Goal: Find specific page/section: Find specific page/section

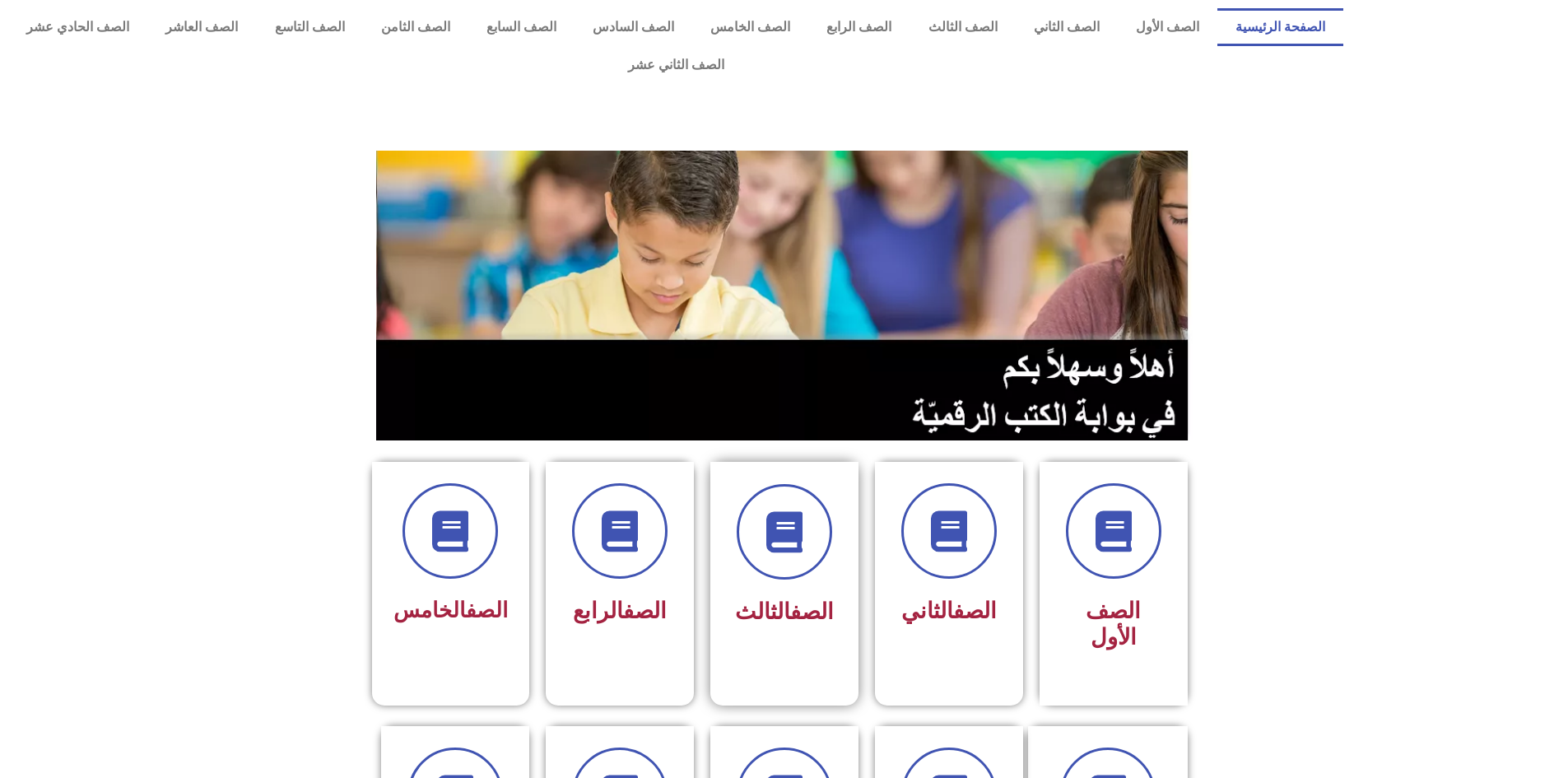
click at [786, 592] on div "الصف الثالث" at bounding box center [784, 613] width 104 height 42
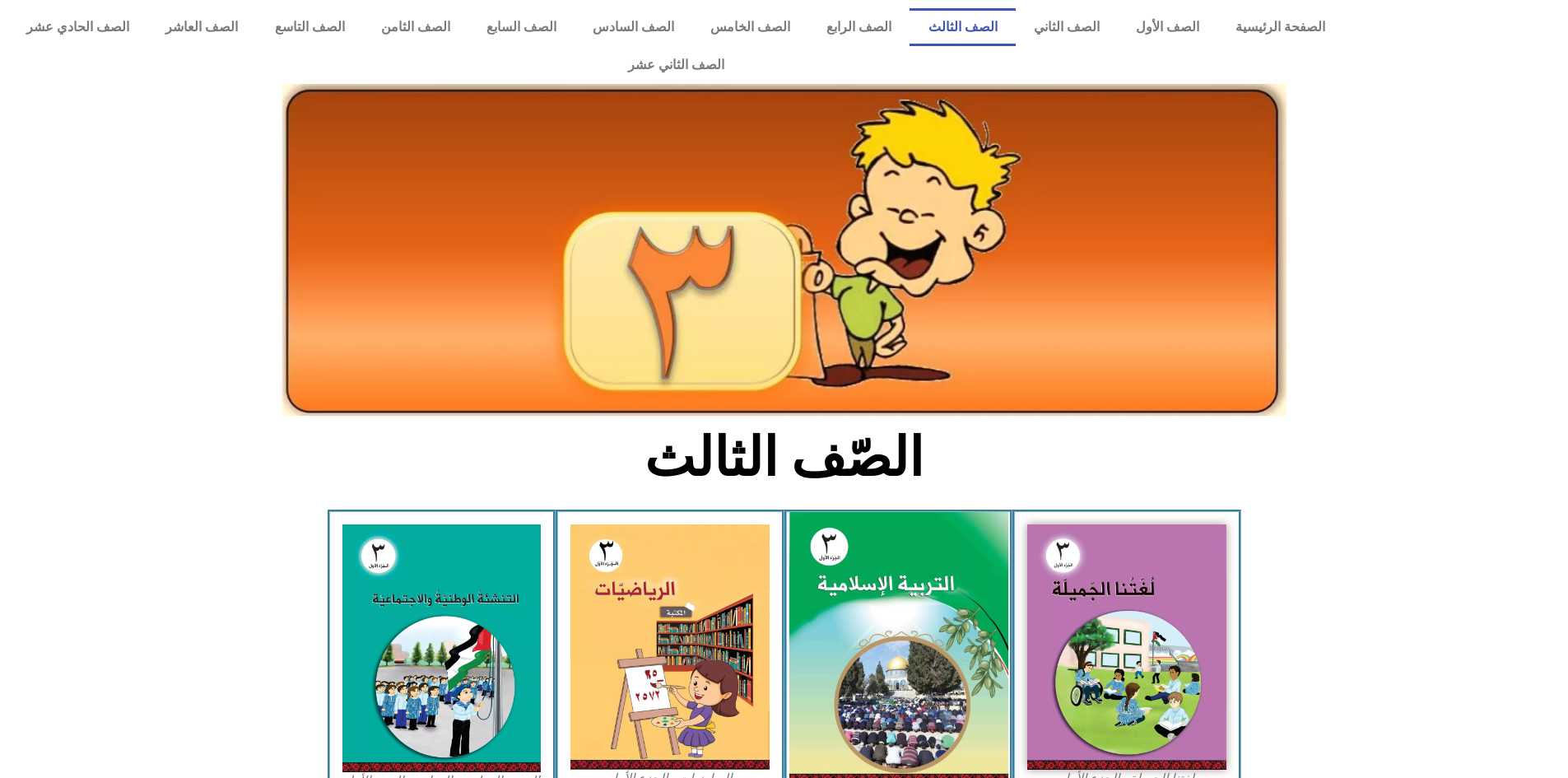
click at [918, 562] on img at bounding box center [898, 648] width 219 height 273
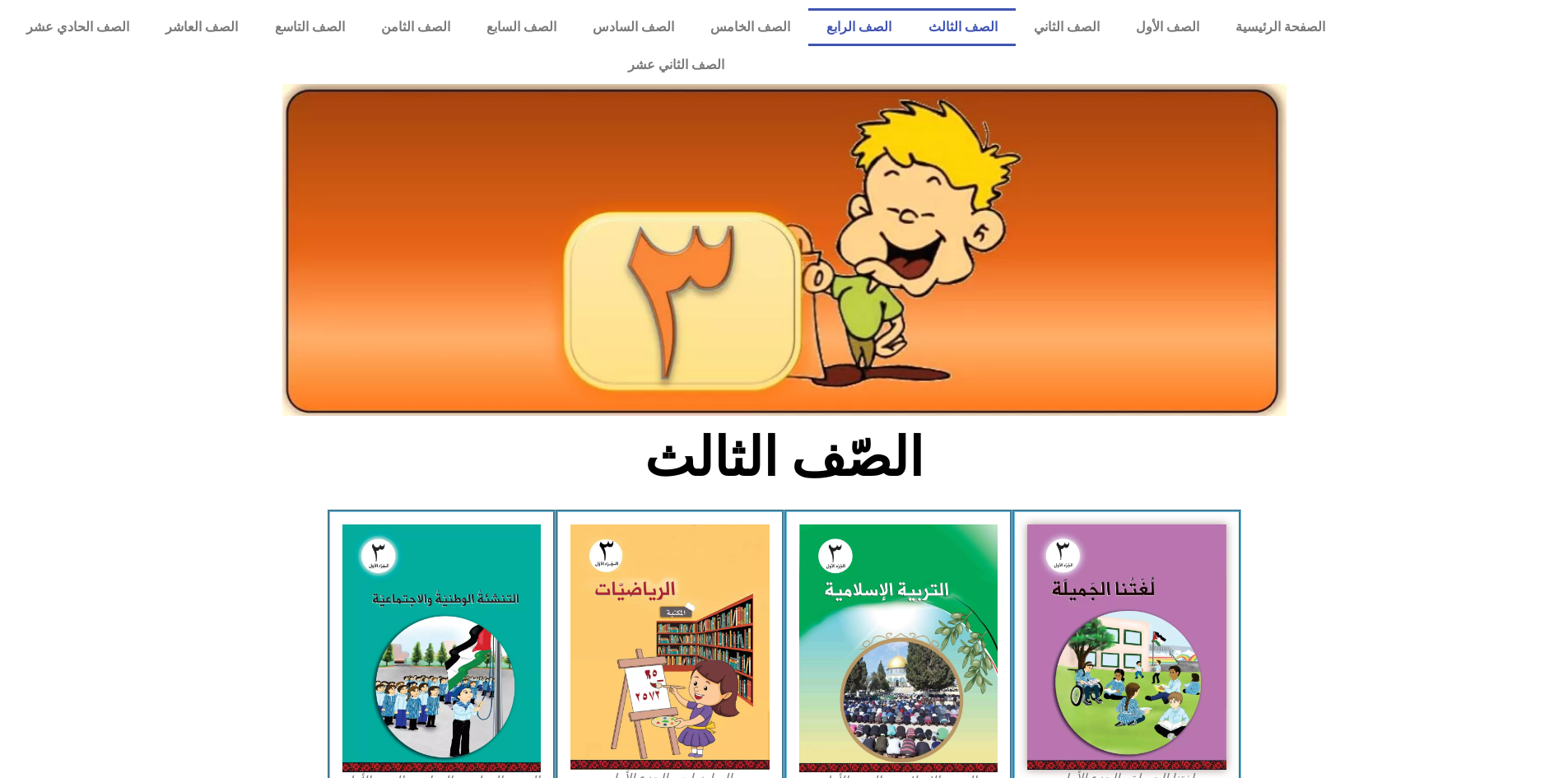
click at [880, 18] on link "الصف الرابع" at bounding box center [858, 28] width 101 height 38
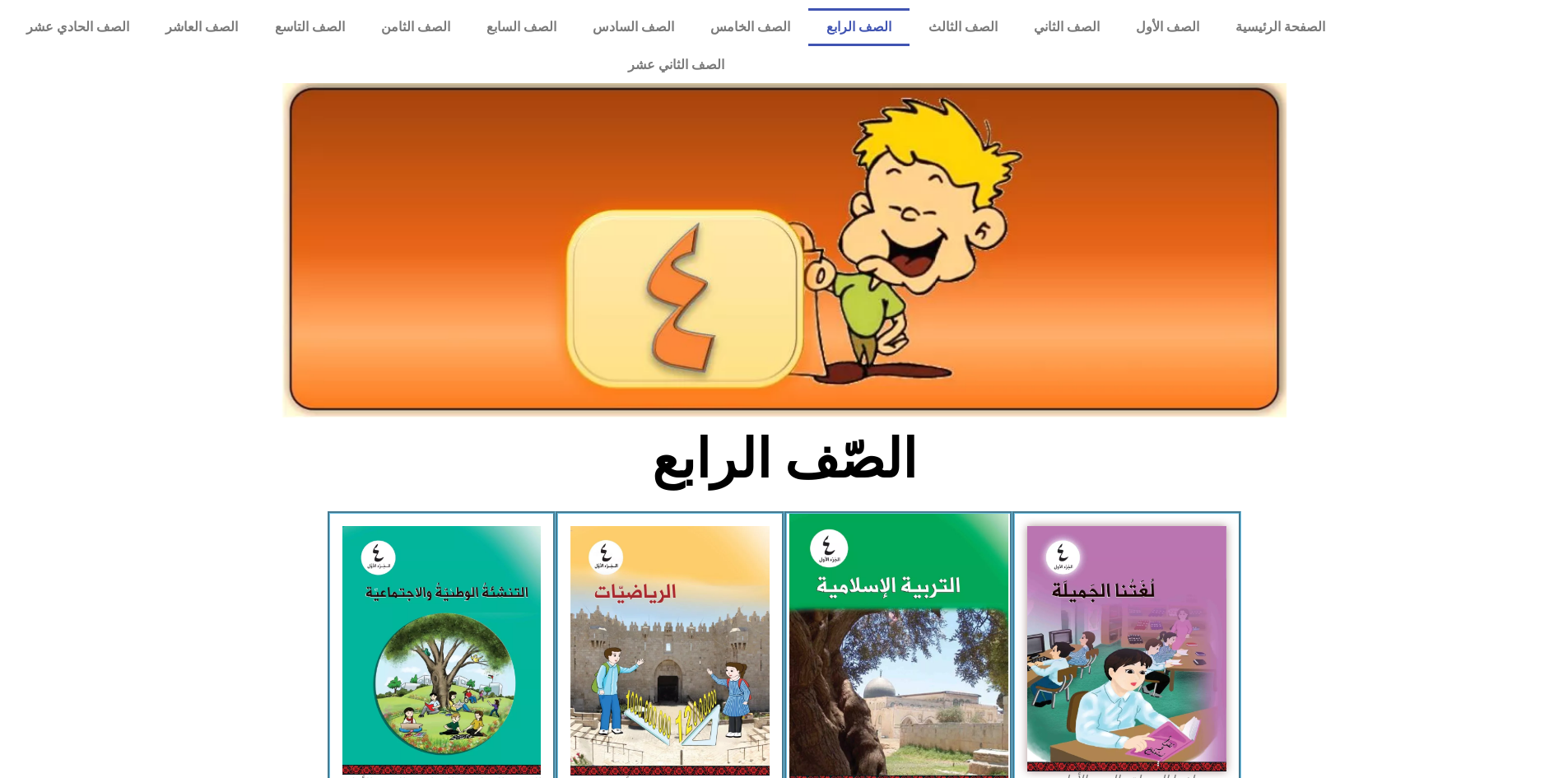
click at [921, 658] on img at bounding box center [898, 650] width 219 height 273
click at [895, 514] on img at bounding box center [898, 650] width 219 height 273
click at [900, 563] on img at bounding box center [898, 650] width 219 height 273
click at [903, 559] on img at bounding box center [898, 650] width 219 height 273
click at [905, 554] on img at bounding box center [898, 650] width 219 height 273
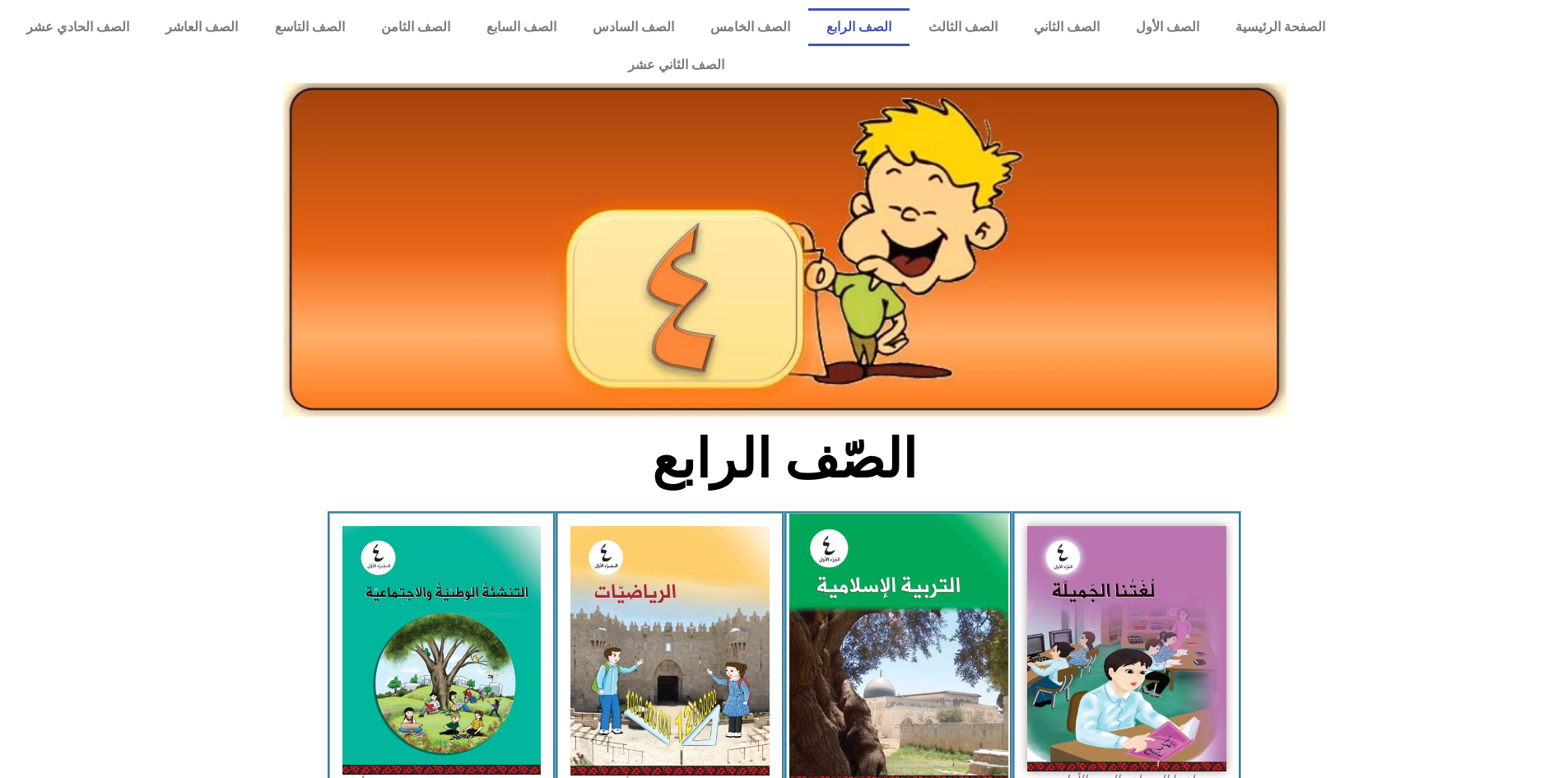
click at [905, 551] on img at bounding box center [898, 650] width 219 height 273
click at [881, 514] on img at bounding box center [898, 650] width 219 height 273
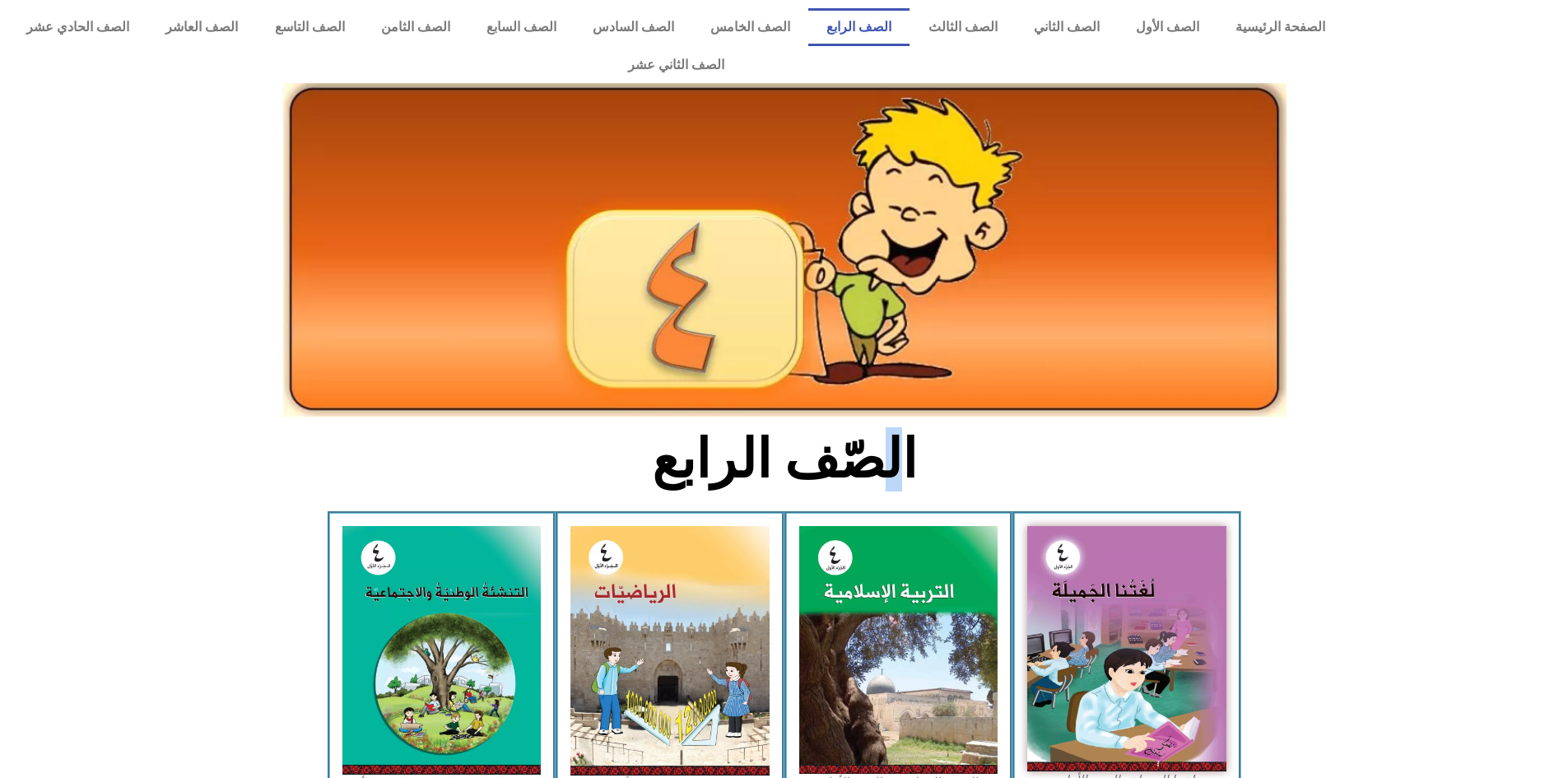
drag, startPoint x: 871, startPoint y: 451, endPoint x: 866, endPoint y: 541, distance: 90.1
click at [868, 456] on div "الصّف الرابع" at bounding box center [784, 468] width 547 height 86
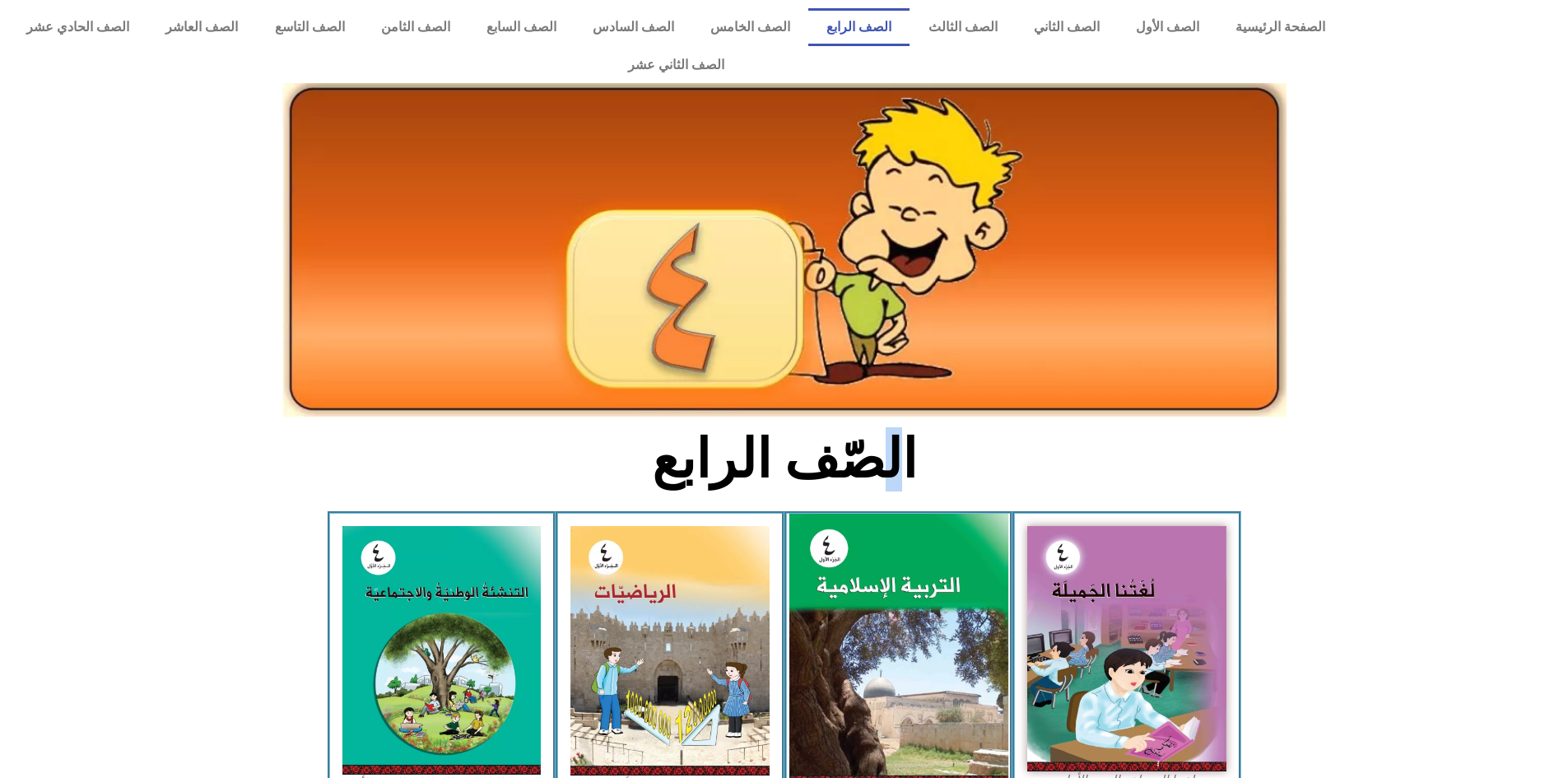
click at [867, 542] on img at bounding box center [898, 650] width 219 height 273
click at [869, 541] on img at bounding box center [898, 650] width 219 height 273
click at [874, 515] on img at bounding box center [898, 650] width 219 height 273
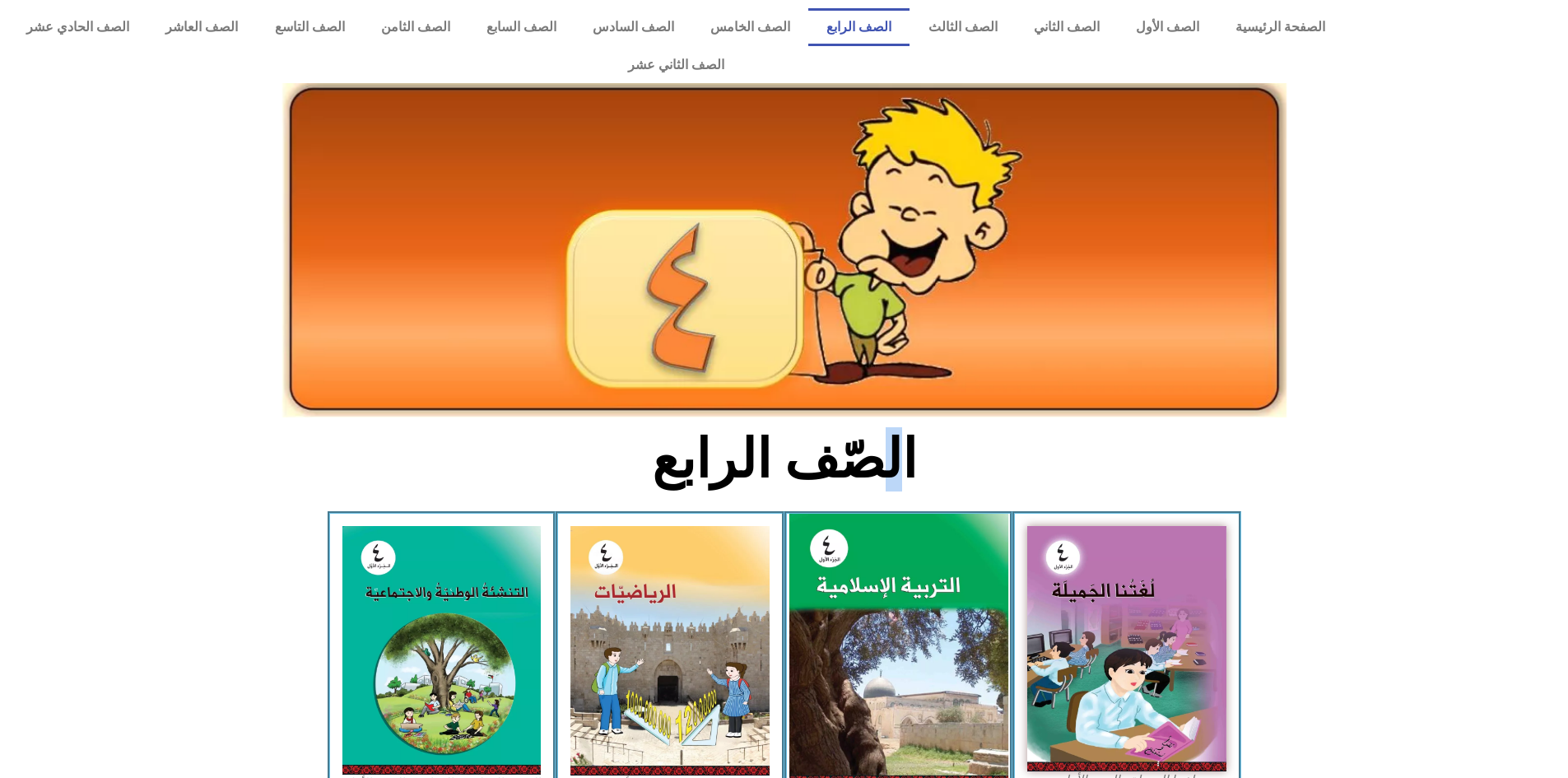
click at [874, 515] on img at bounding box center [898, 650] width 219 height 273
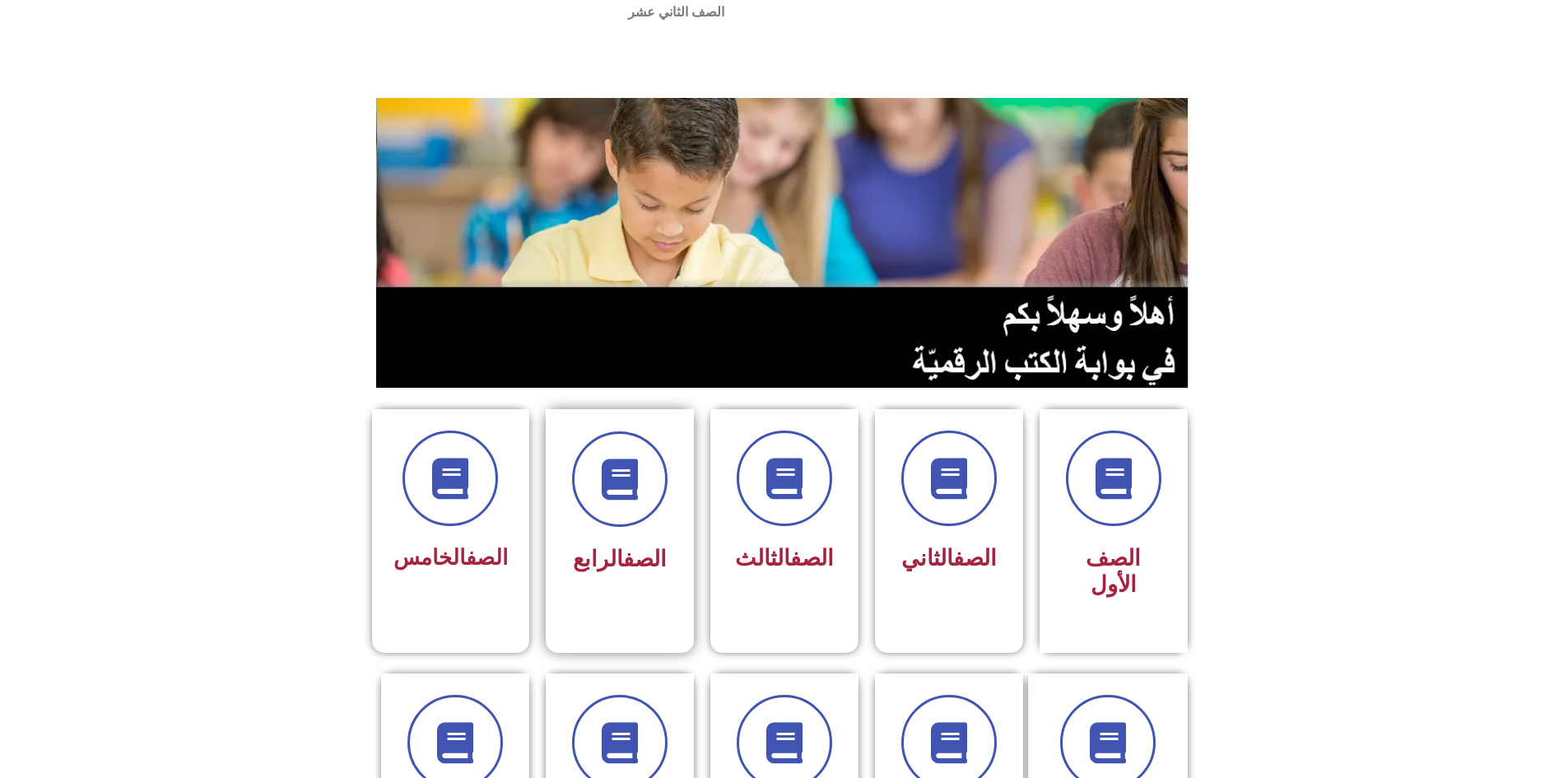
scroll to position [82, 0]
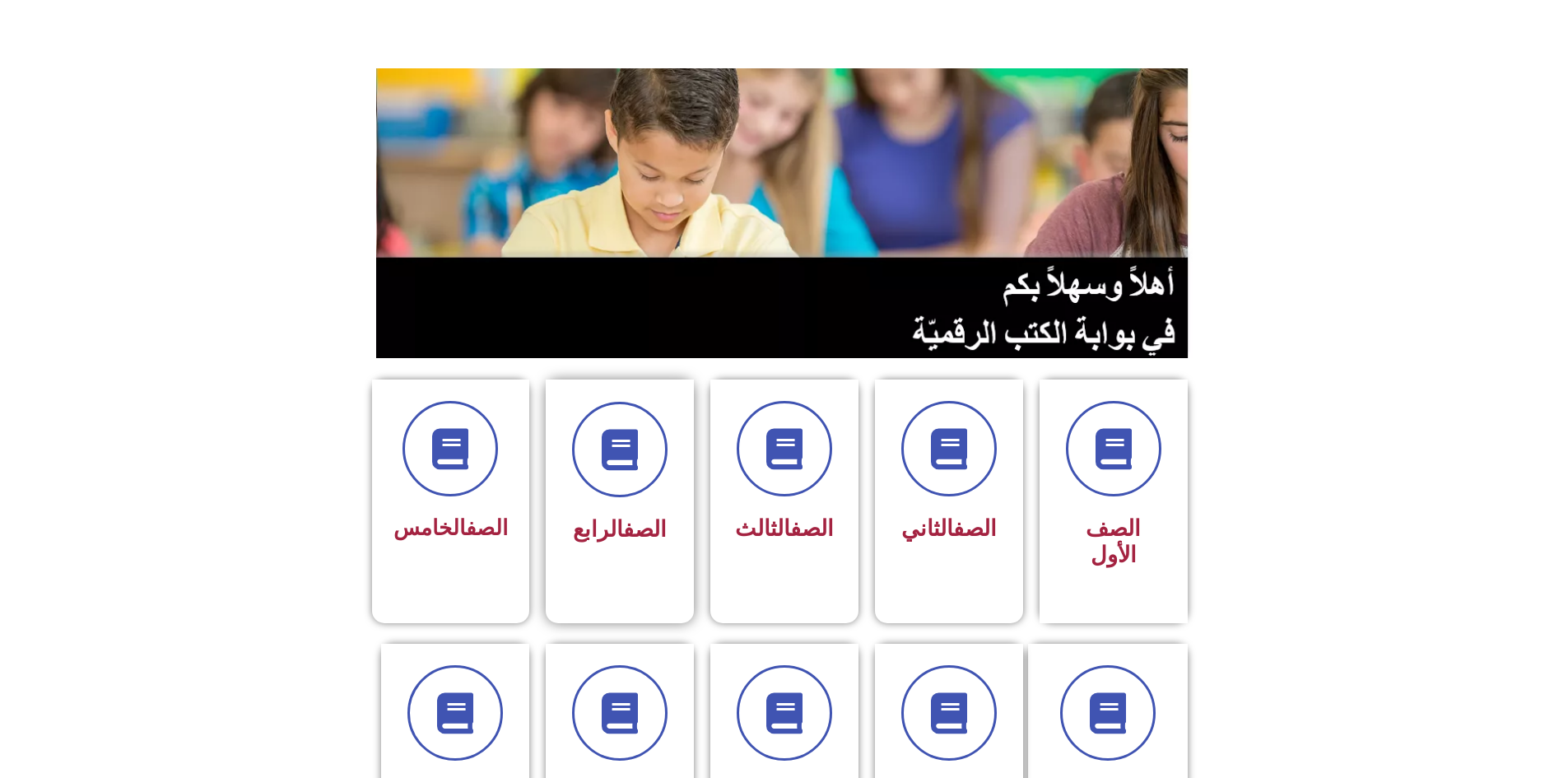
click at [647, 516] on link "الصف" at bounding box center [644, 529] width 43 height 26
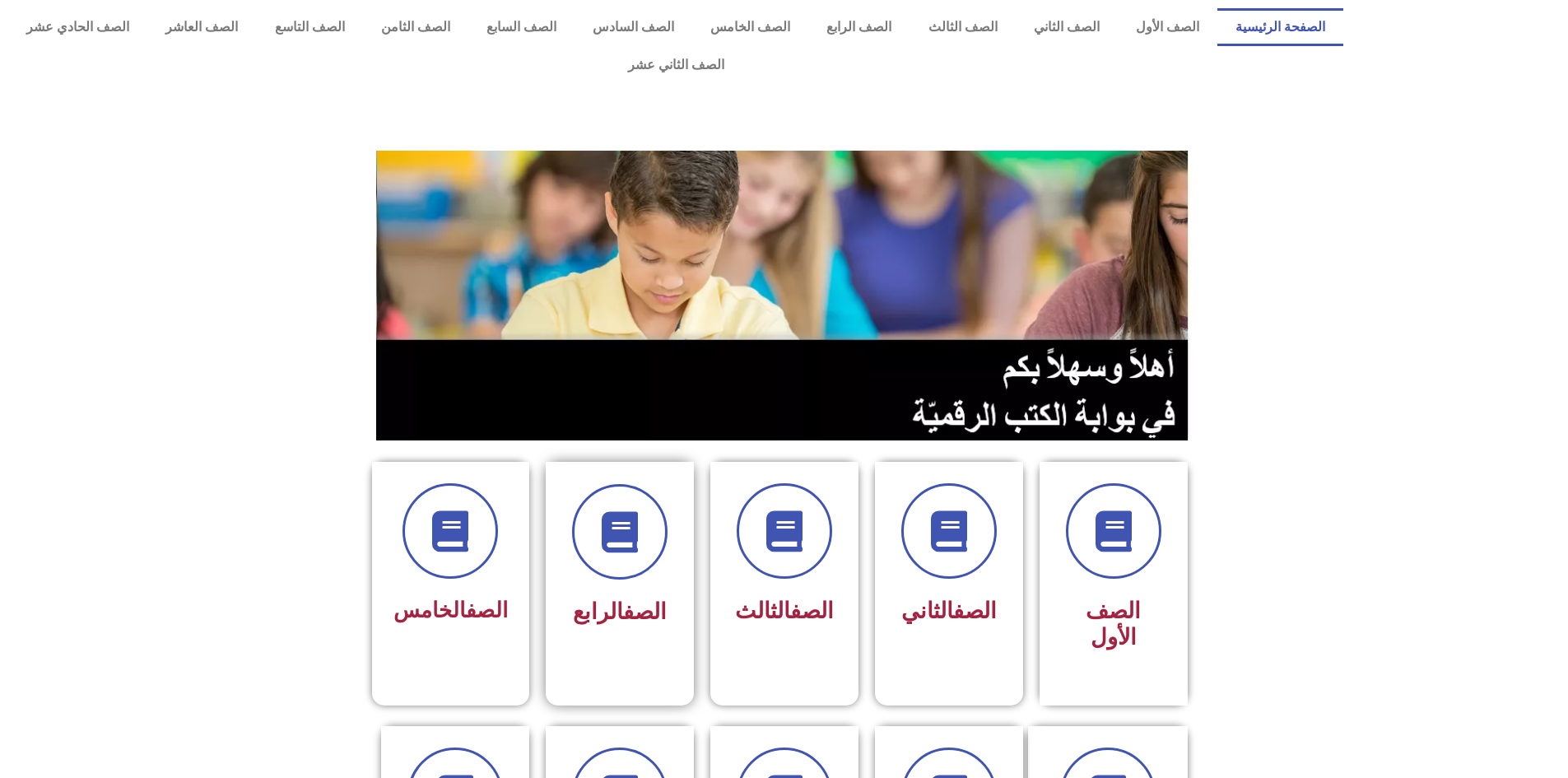
click at [618, 548] on div "الصف الرابع" at bounding box center [620, 559] width 104 height 149
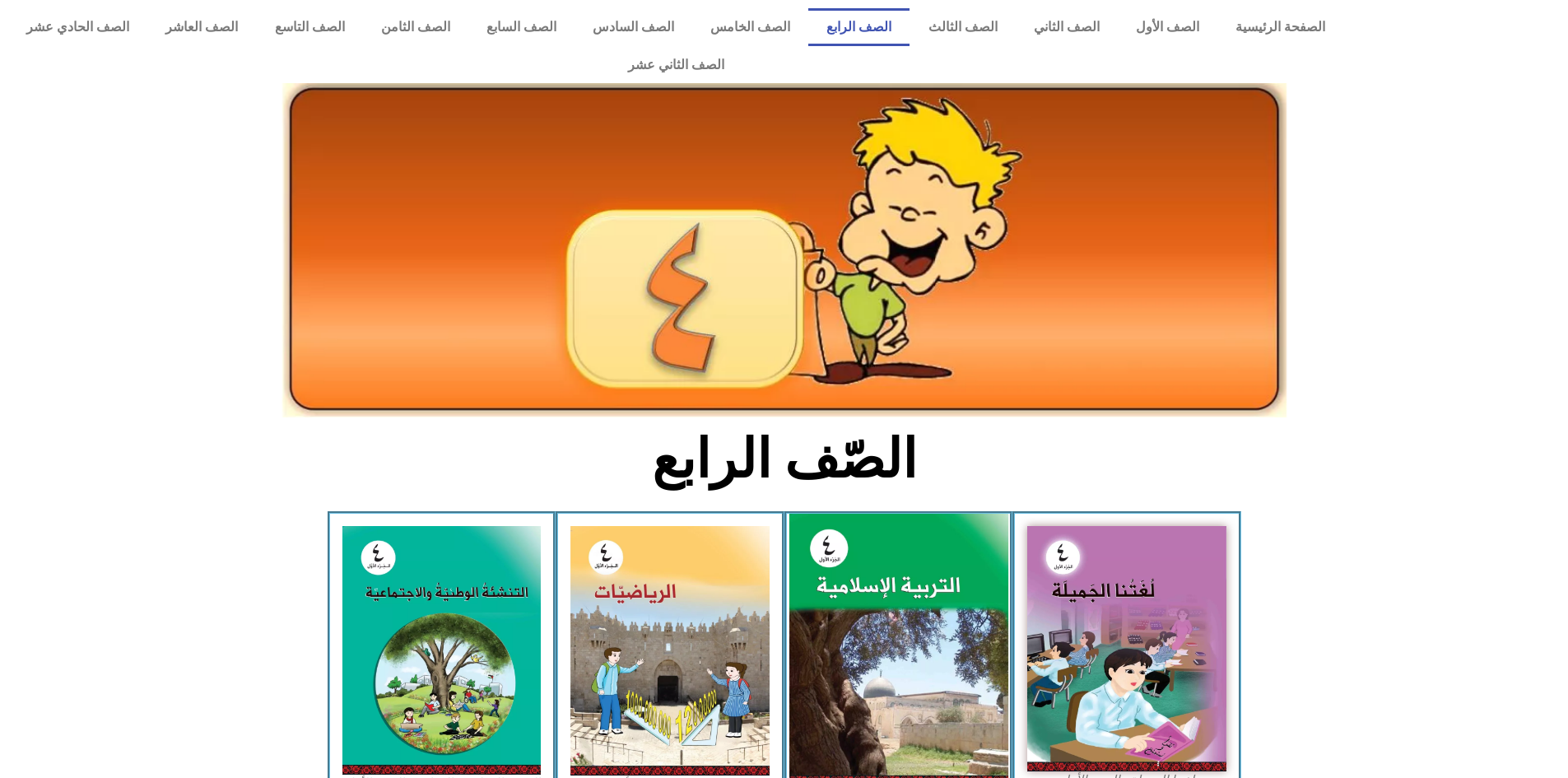
click at [888, 584] on img at bounding box center [898, 650] width 219 height 273
click at [889, 642] on img at bounding box center [898, 650] width 219 height 273
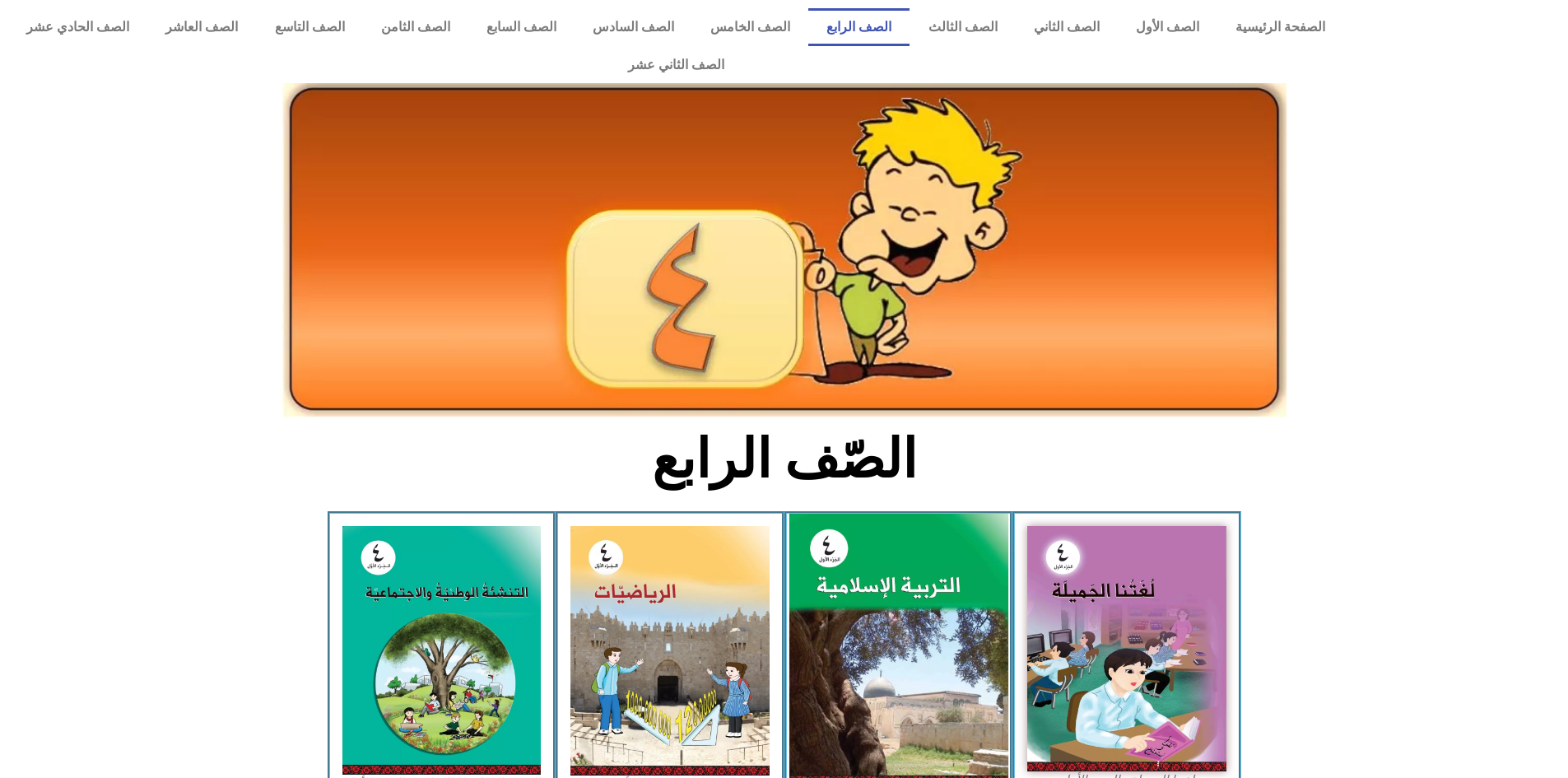
click at [889, 642] on img at bounding box center [898, 650] width 219 height 273
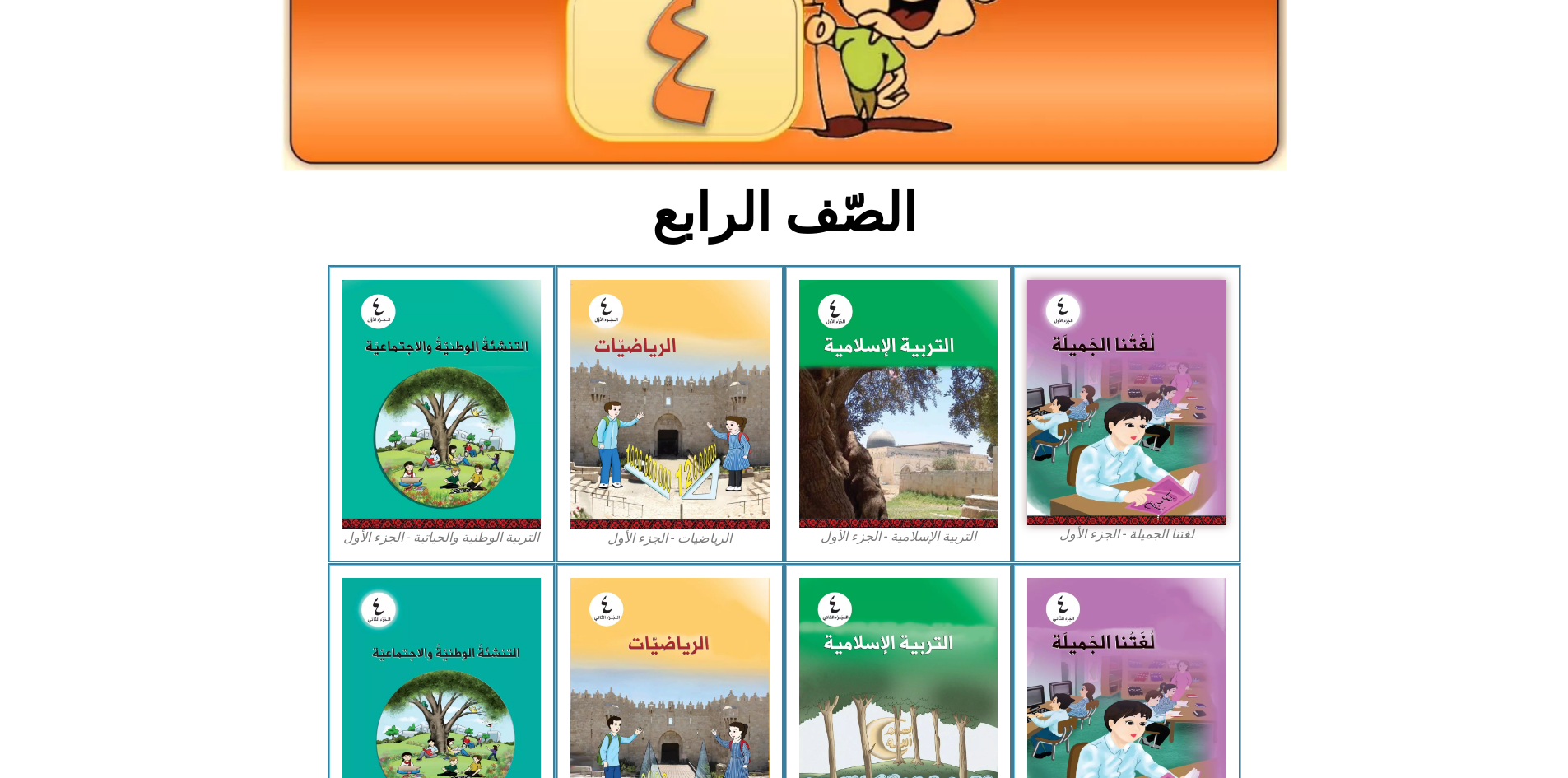
scroll to position [247, 0]
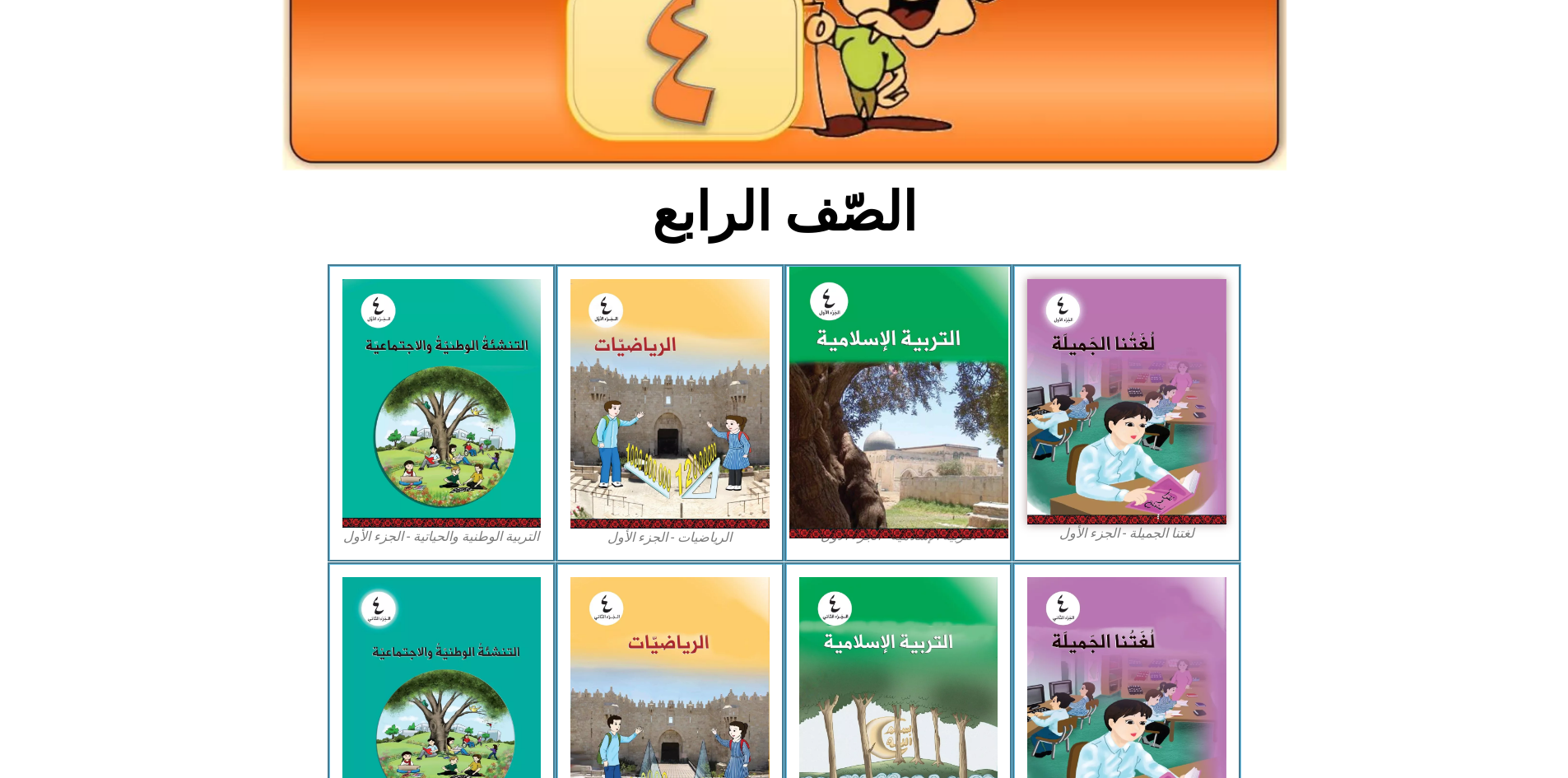
click at [900, 412] on img at bounding box center [898, 403] width 219 height 273
click at [902, 407] on img at bounding box center [898, 403] width 219 height 273
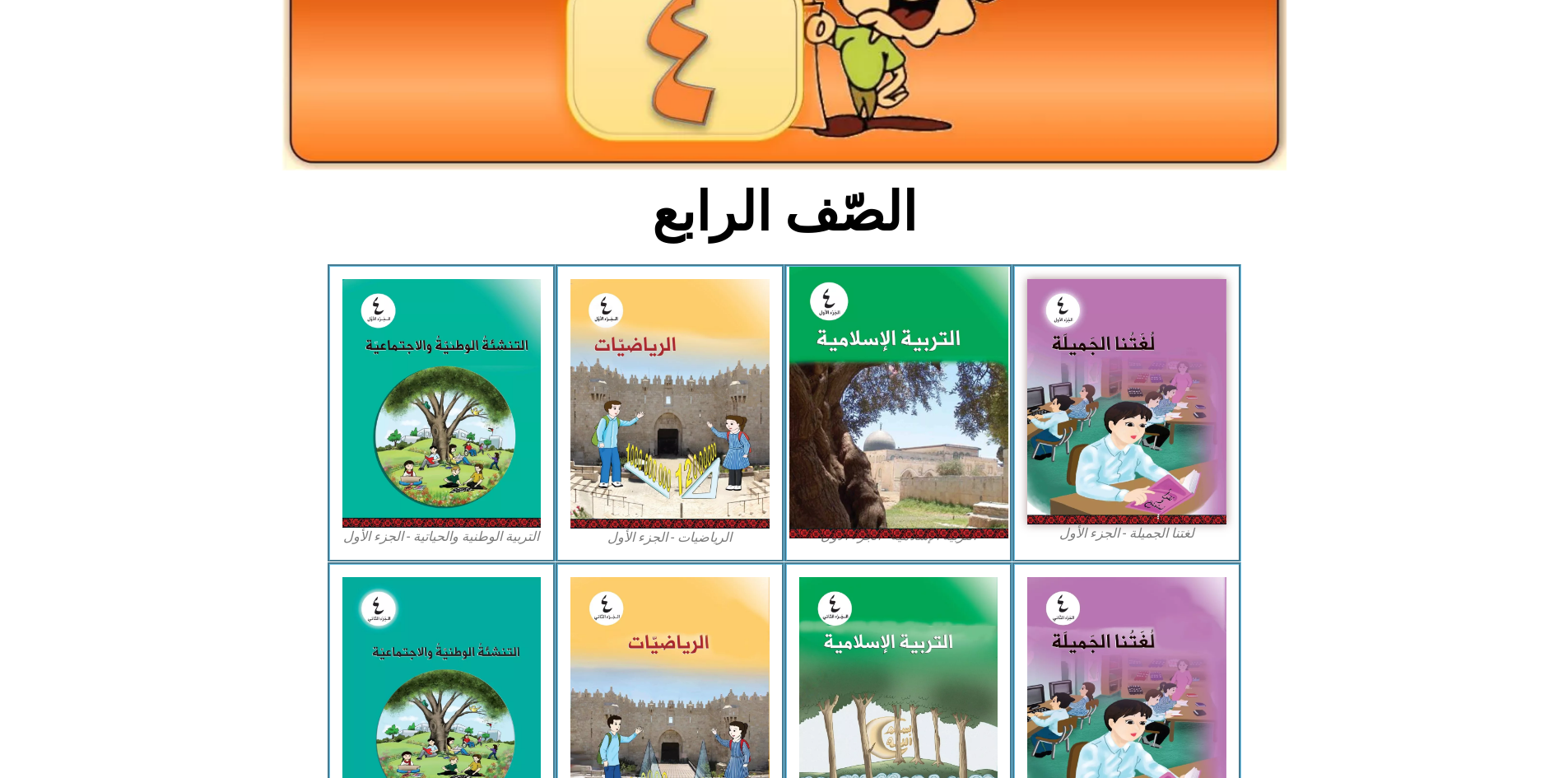
click at [902, 407] on img at bounding box center [898, 403] width 219 height 273
click at [881, 365] on img at bounding box center [898, 403] width 219 height 273
click at [888, 359] on img at bounding box center [898, 403] width 219 height 273
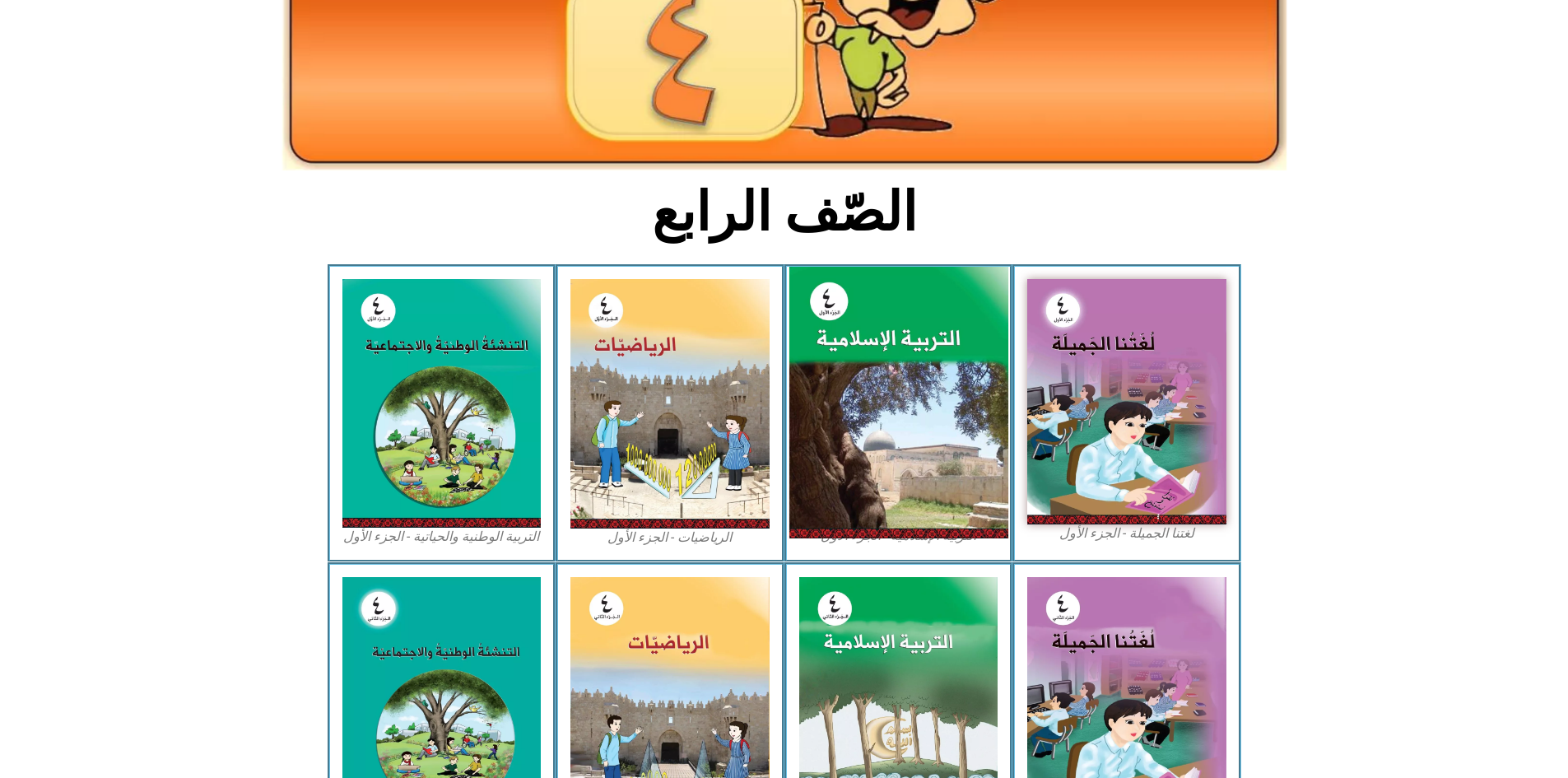
click at [888, 359] on img at bounding box center [898, 403] width 219 height 273
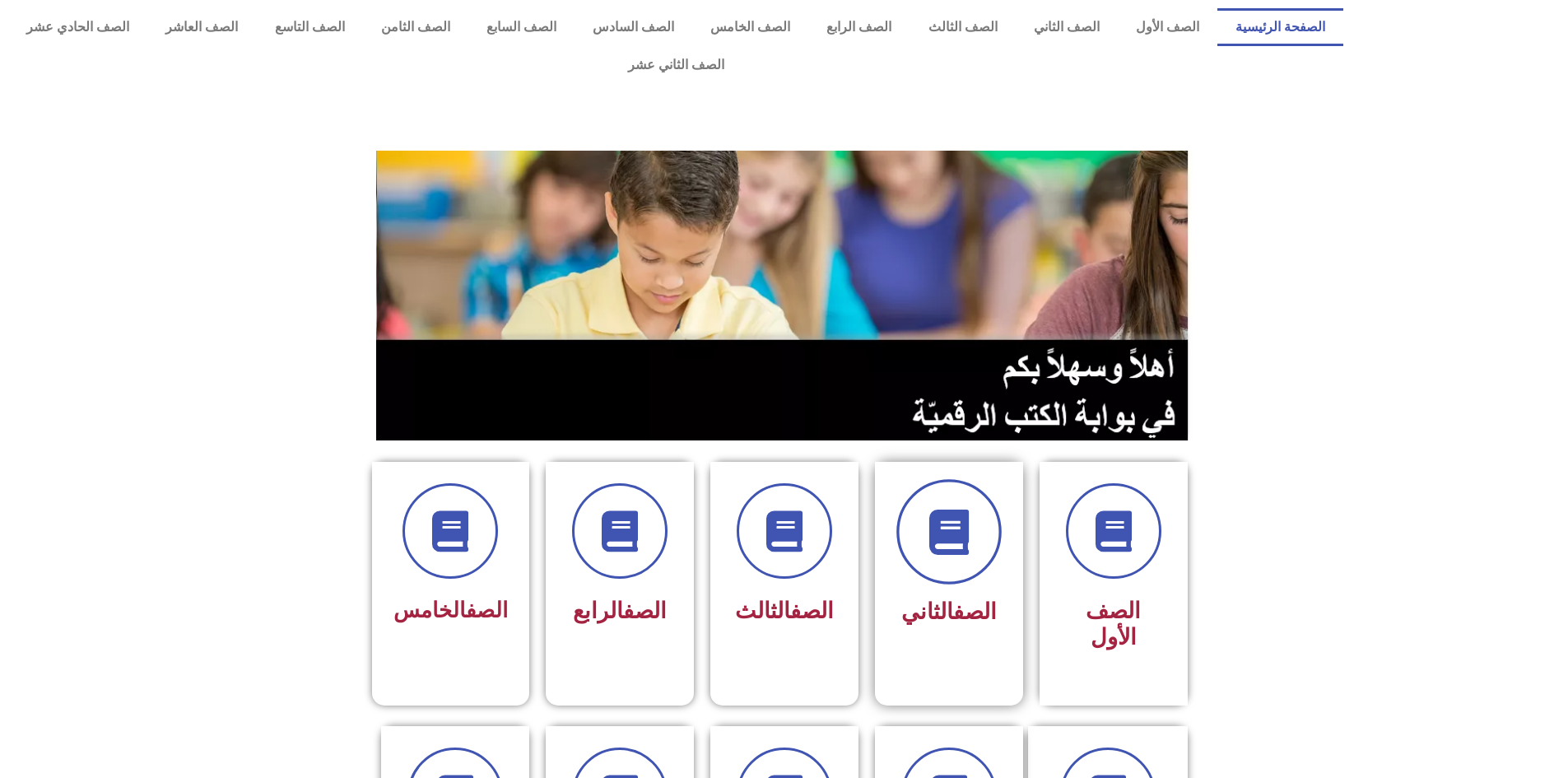
click at [977, 509] on span at bounding box center [949, 532] width 106 height 106
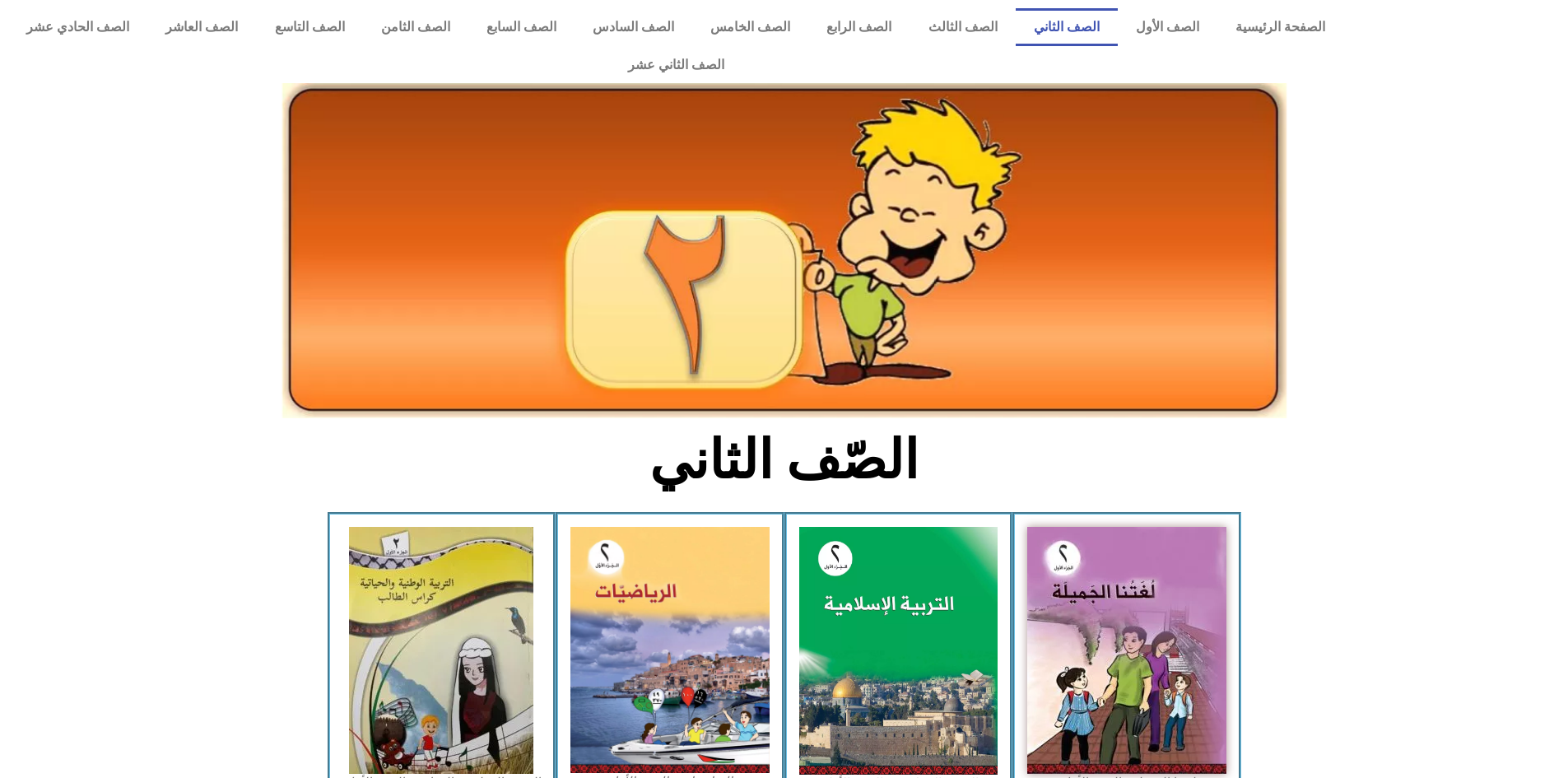
click at [977, 527] on img at bounding box center [899, 650] width 199 height 247
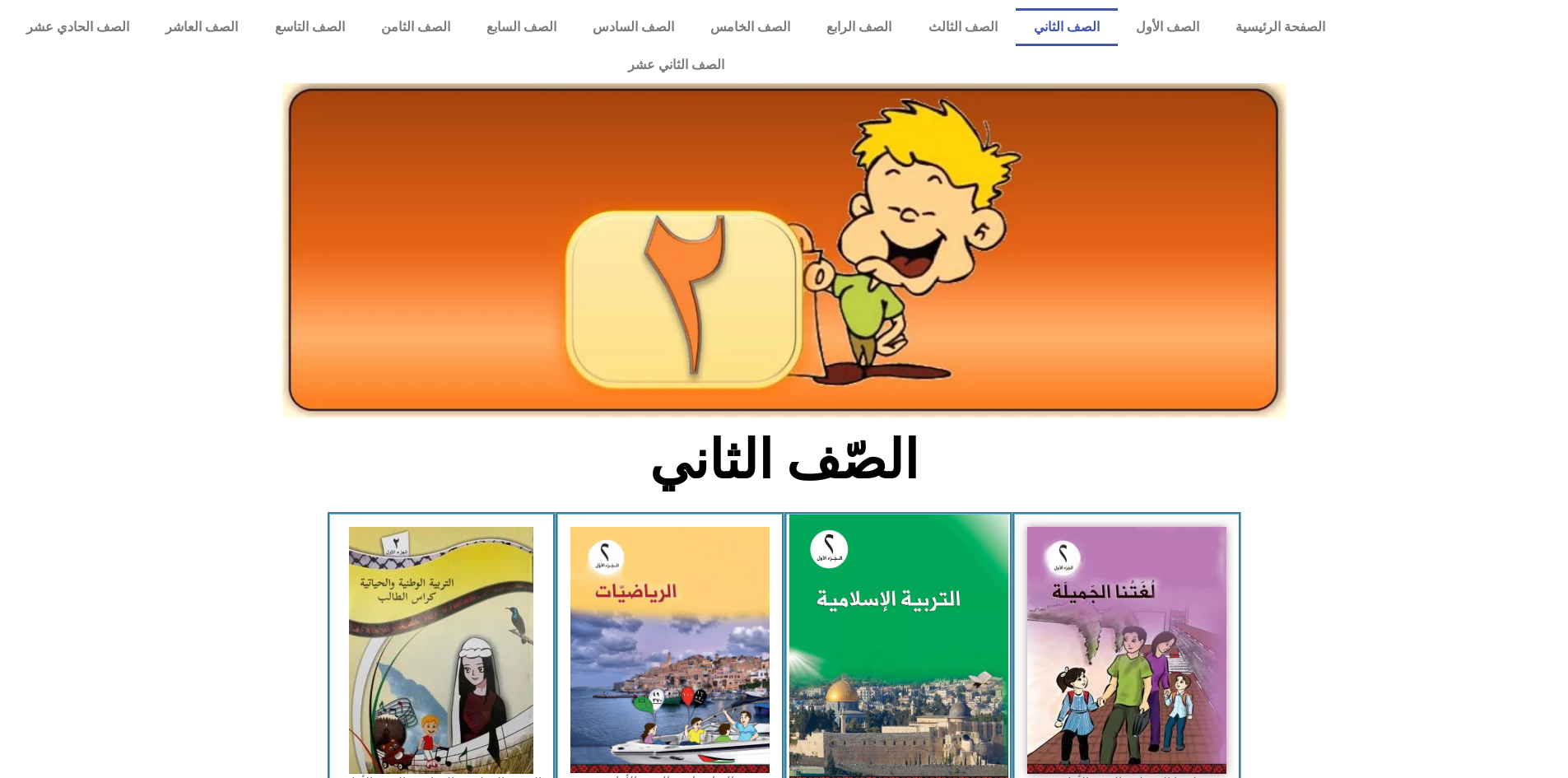
click at [932, 534] on img at bounding box center [898, 651] width 219 height 273
click at [934, 532] on img at bounding box center [898, 651] width 219 height 273
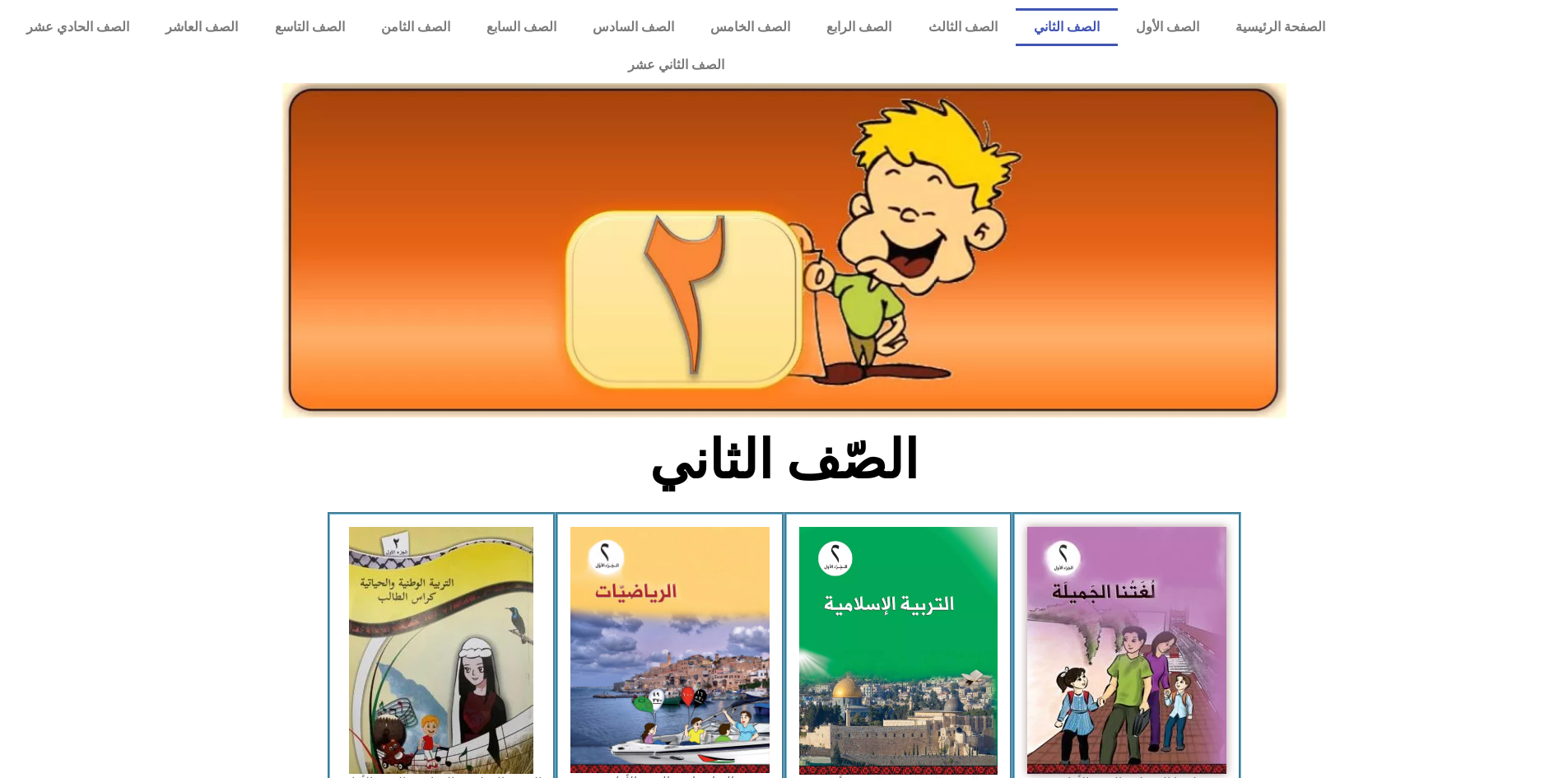
click at [844, 4] on div "الصفحة الرئيسية الصف الأول الصف الثاني الصف الثالث الصف الرابع الصف الخامس الصف…" at bounding box center [675, 46] width 1352 height 92
click at [894, 19] on link "الصف الرابع" at bounding box center [858, 28] width 101 height 38
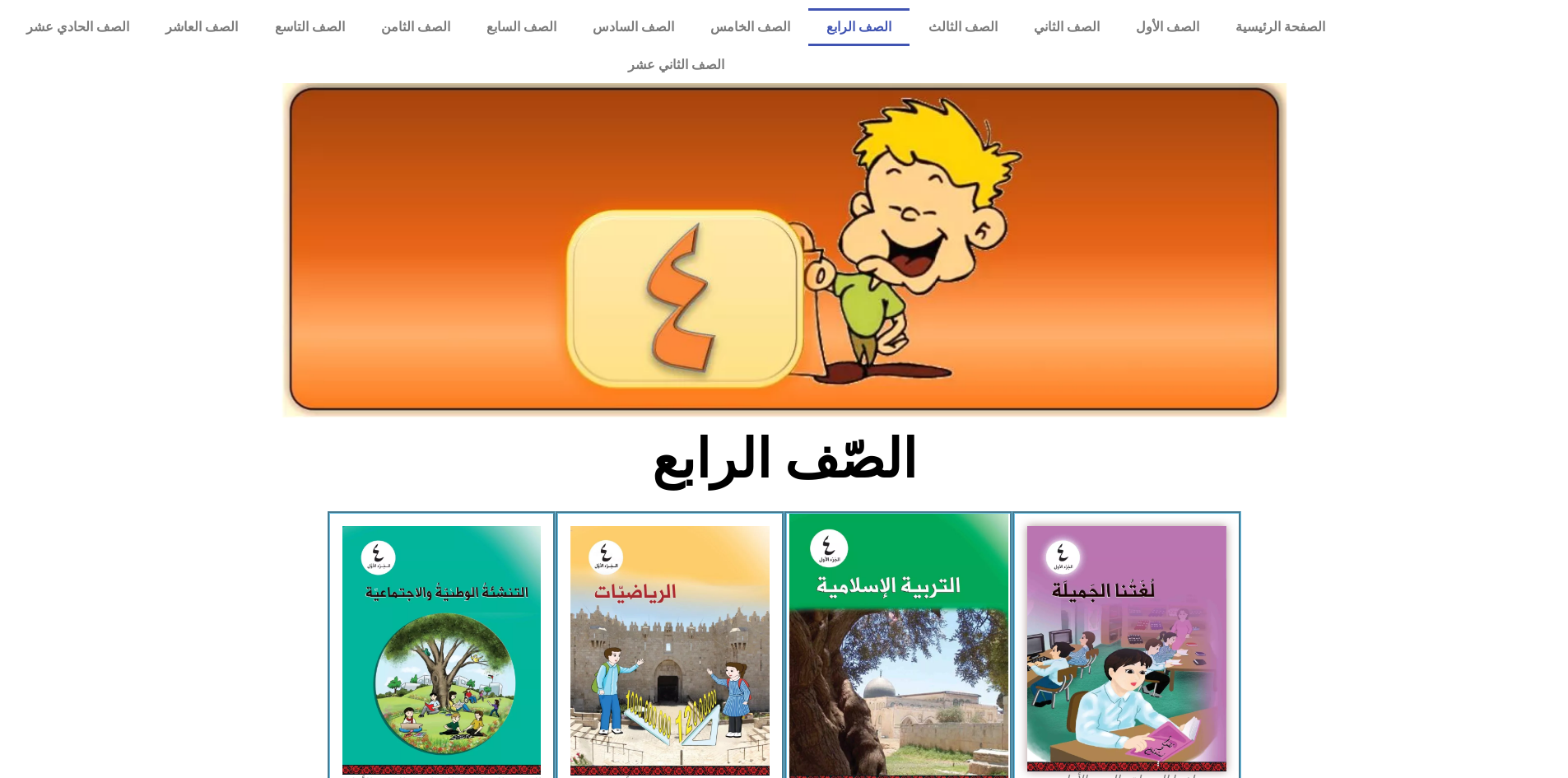
drag, startPoint x: 927, startPoint y: 574, endPoint x: 944, endPoint y: 562, distance: 20.8
click at [926, 574] on img at bounding box center [898, 650] width 219 height 273
click at [945, 561] on img at bounding box center [898, 650] width 219 height 273
click at [954, 542] on img at bounding box center [898, 650] width 219 height 273
click at [955, 534] on img at bounding box center [898, 650] width 219 height 273
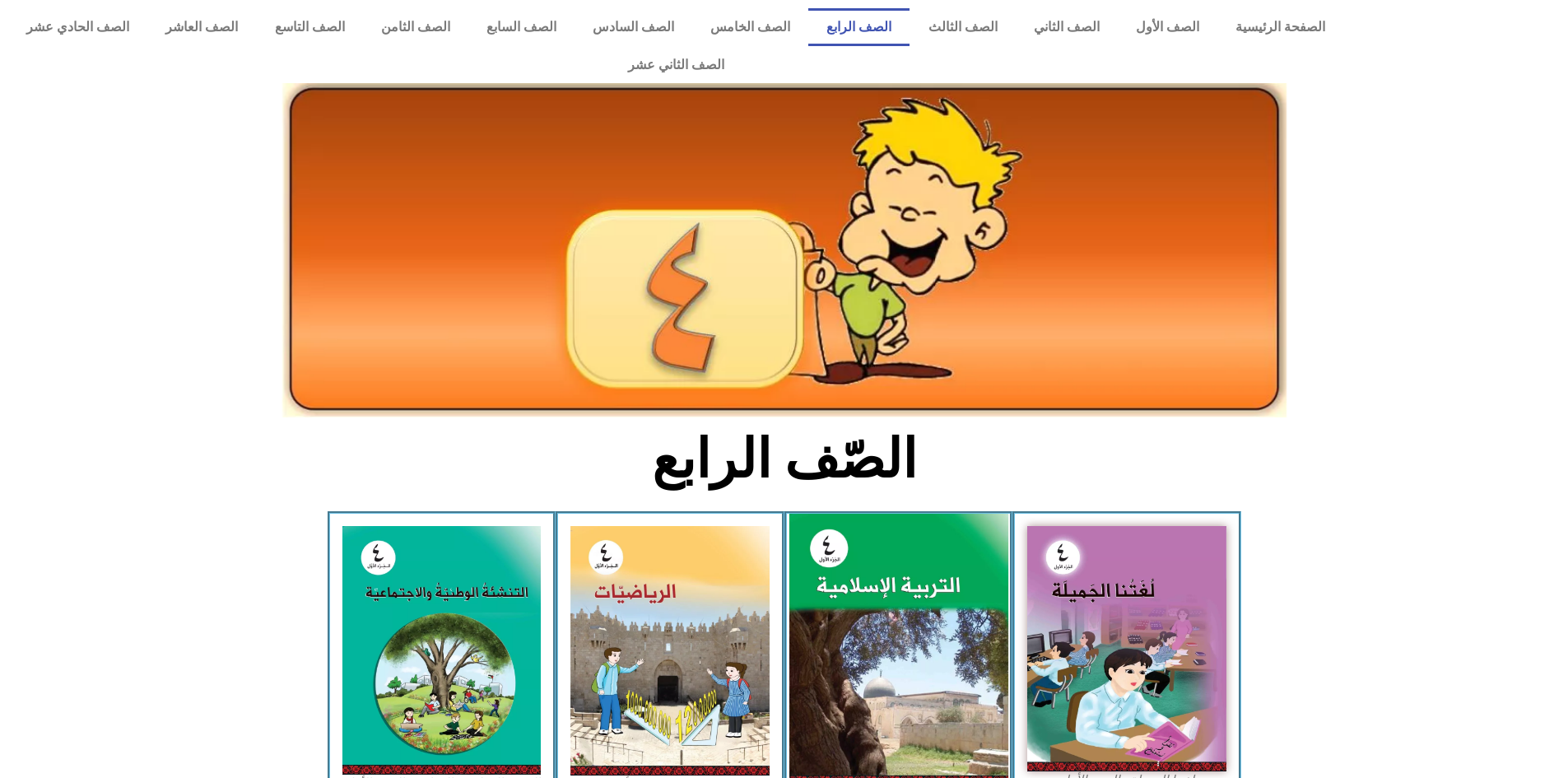
drag, startPoint x: 920, startPoint y: 508, endPoint x: 916, endPoint y: 516, distance: 8.9
click at [919, 514] on img at bounding box center [898, 650] width 219 height 273
click at [862, 653] on img at bounding box center [898, 650] width 219 height 273
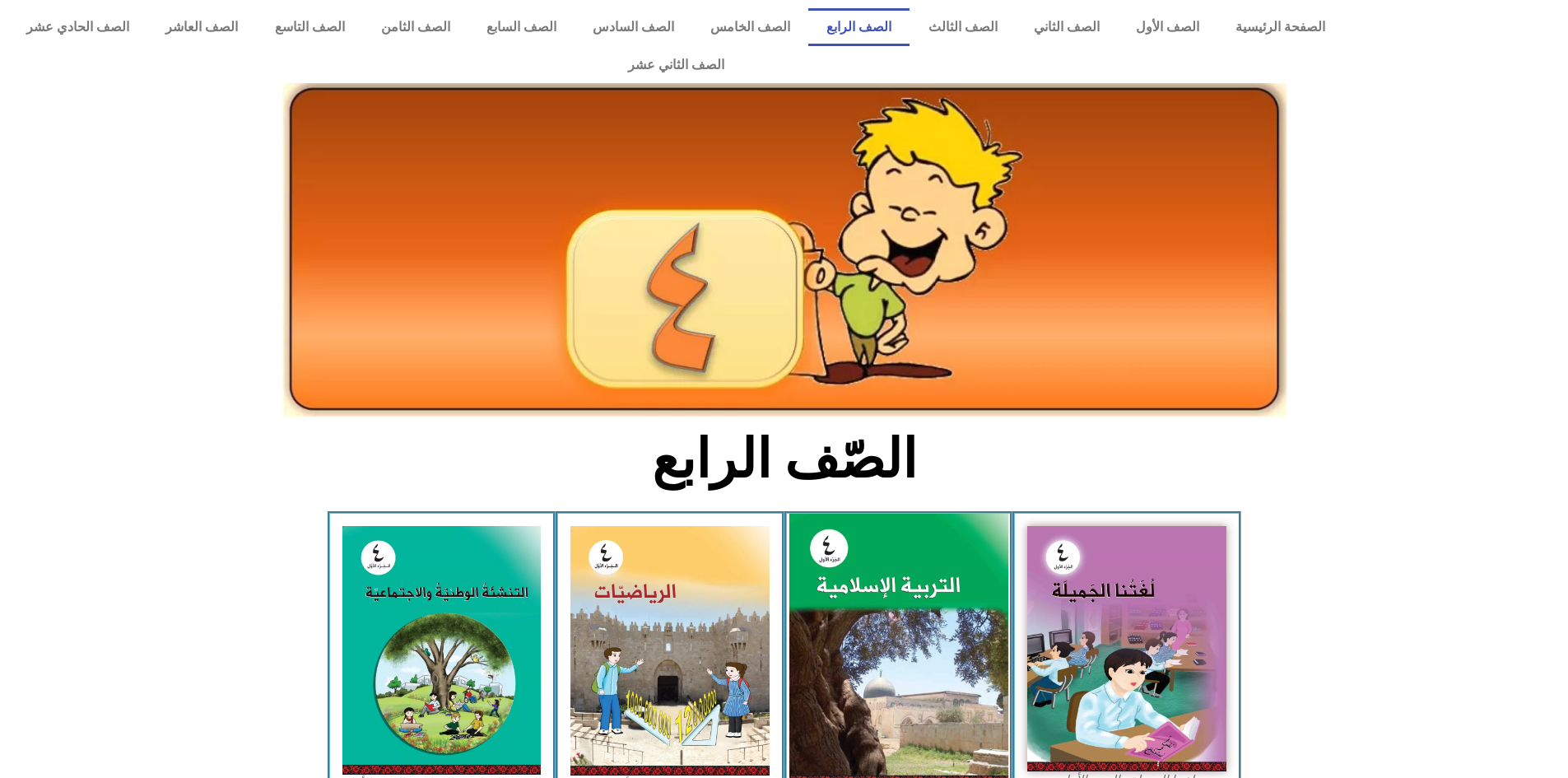
click at [862, 653] on img at bounding box center [898, 650] width 219 height 273
